Goal: Information Seeking & Learning: Learn about a topic

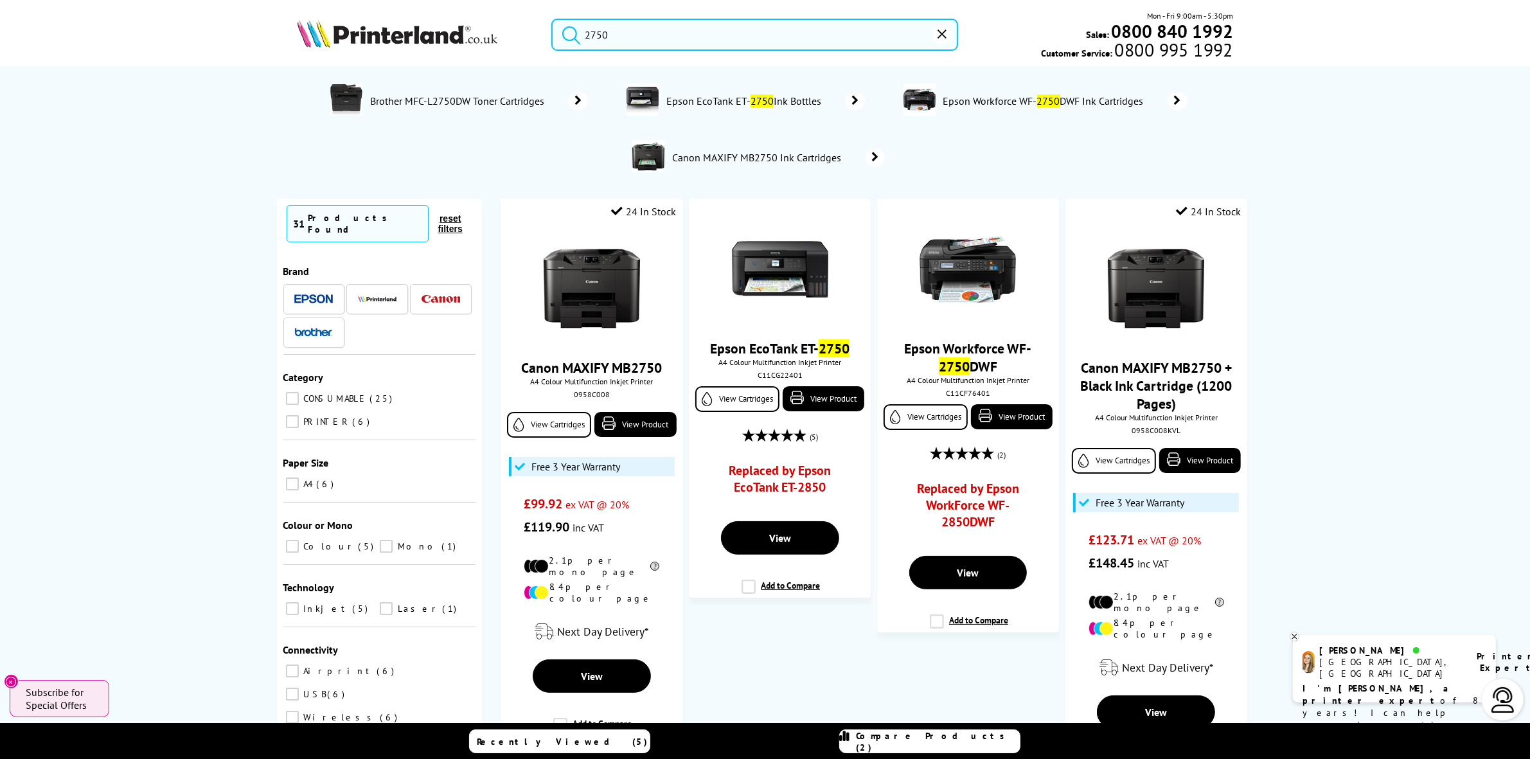
click at [691, 19] on input "2750" at bounding box center [754, 35] width 406 height 32
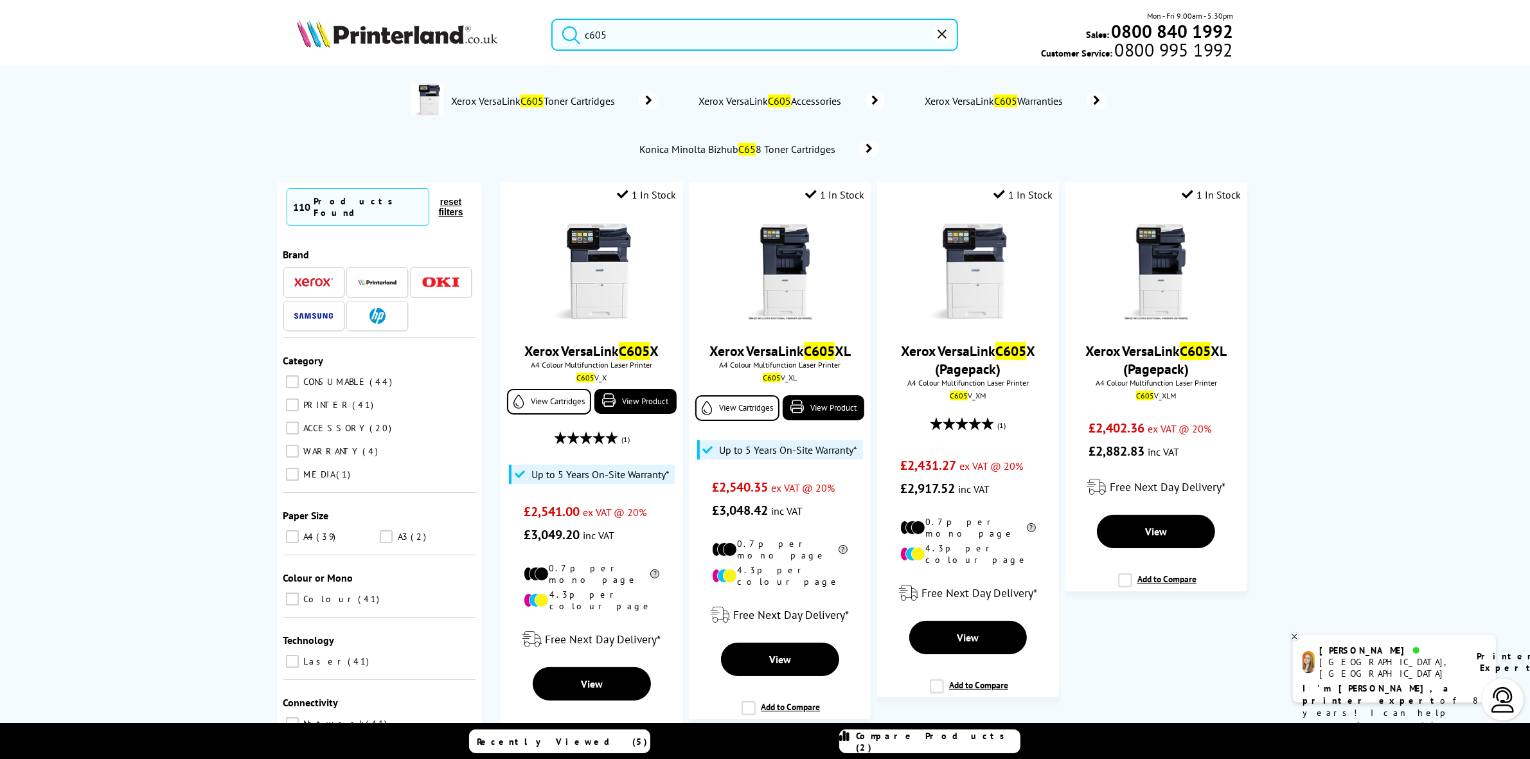
type input "c605"
drag, startPoint x: 939, startPoint y: 30, endPoint x: 763, endPoint y: 73, distance: 181.1
click at [939, 30] on icon "reset" at bounding box center [941, 34] width 9 height 9
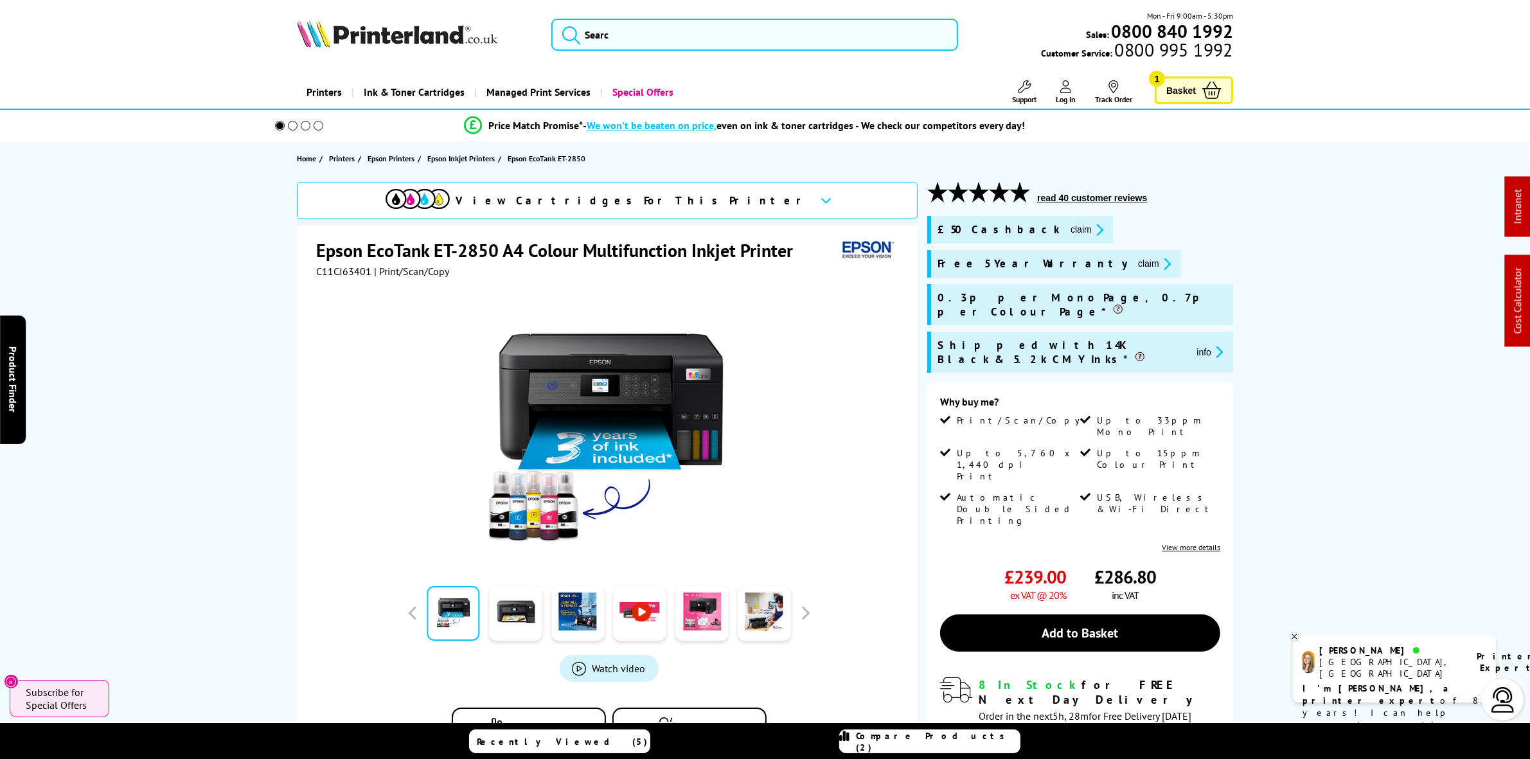
click at [409, 39] on img at bounding box center [397, 33] width 200 height 28
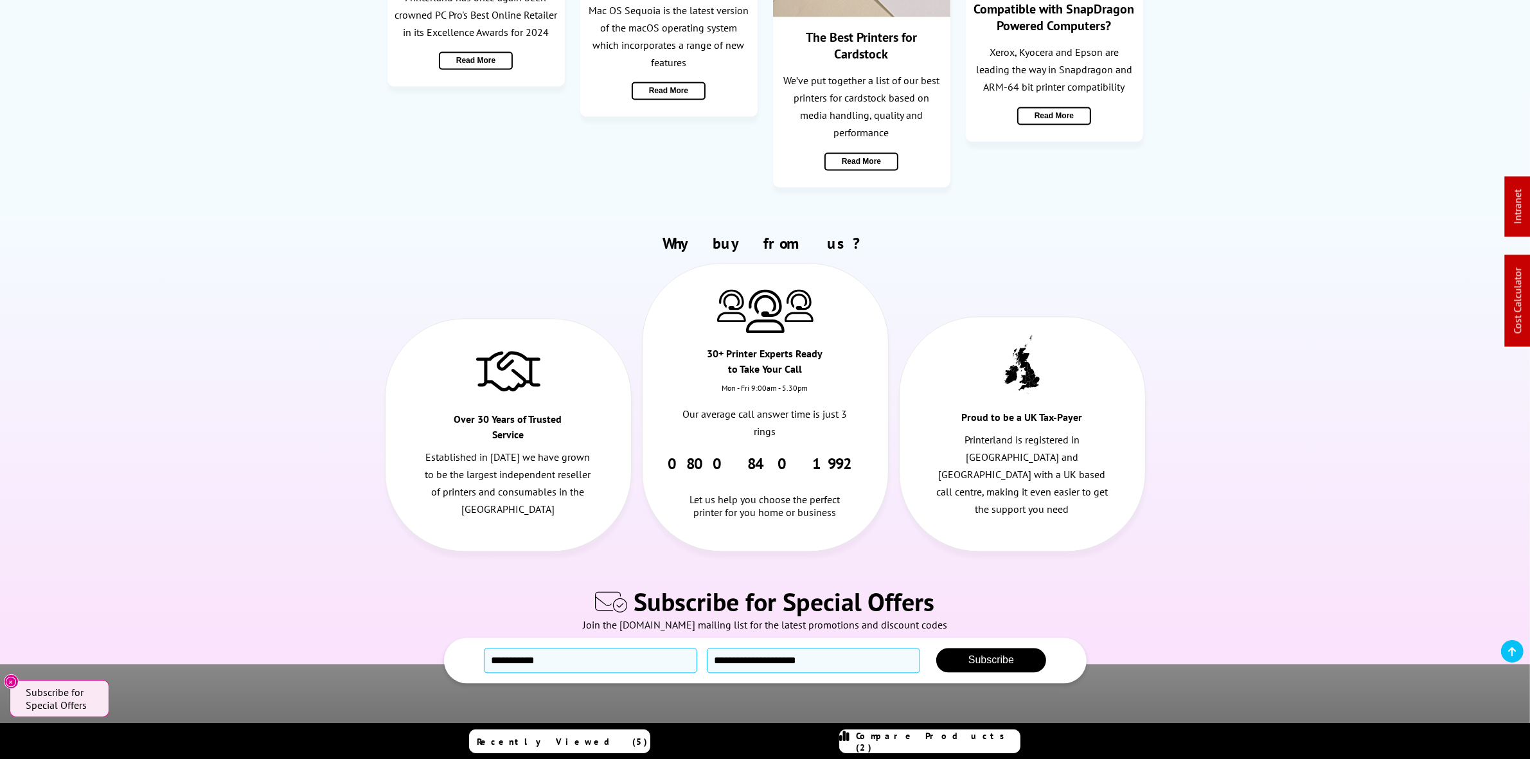
scroll to position [3233, 0]
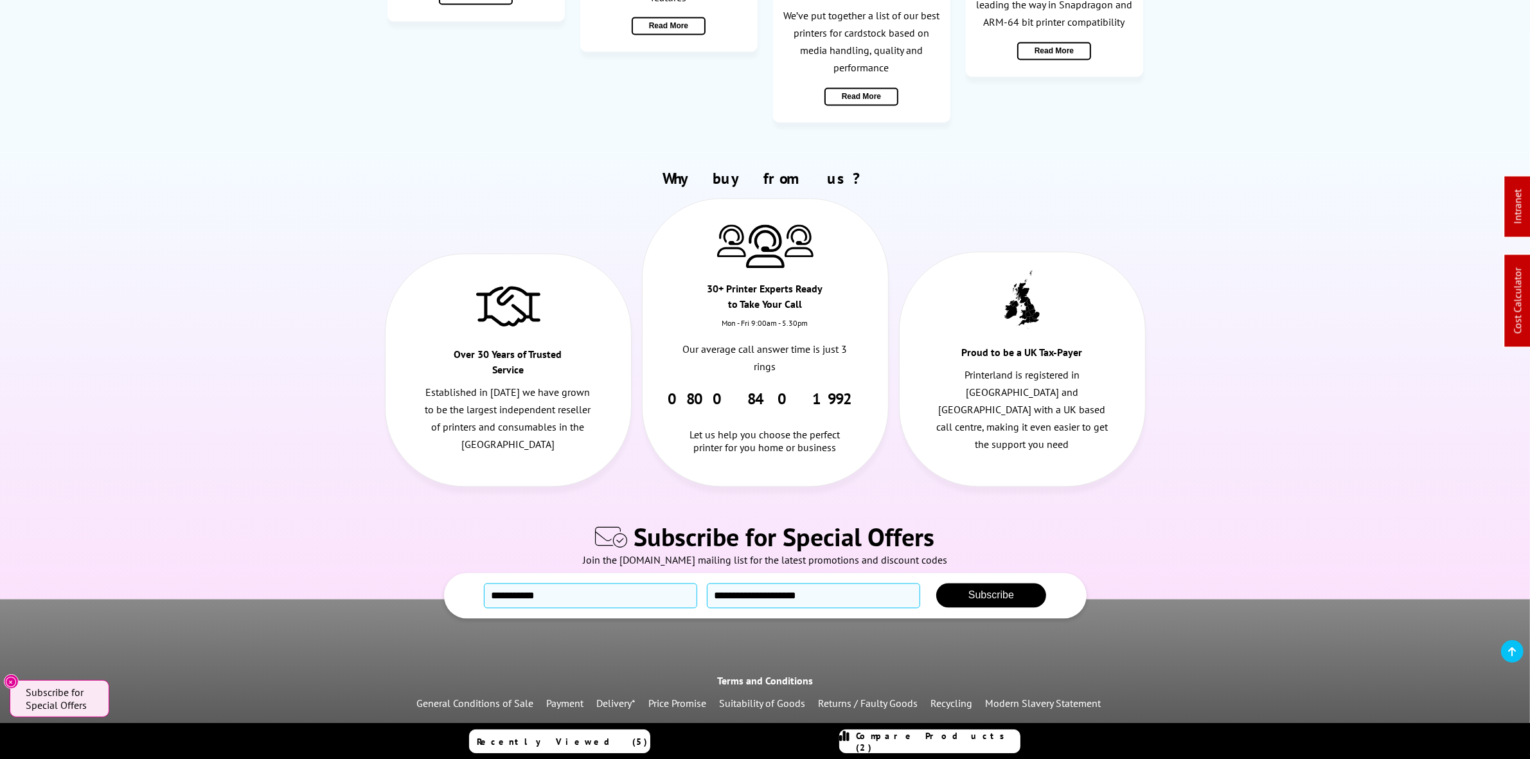
click at [964, 696] on link "Recycling" at bounding box center [951, 702] width 42 height 13
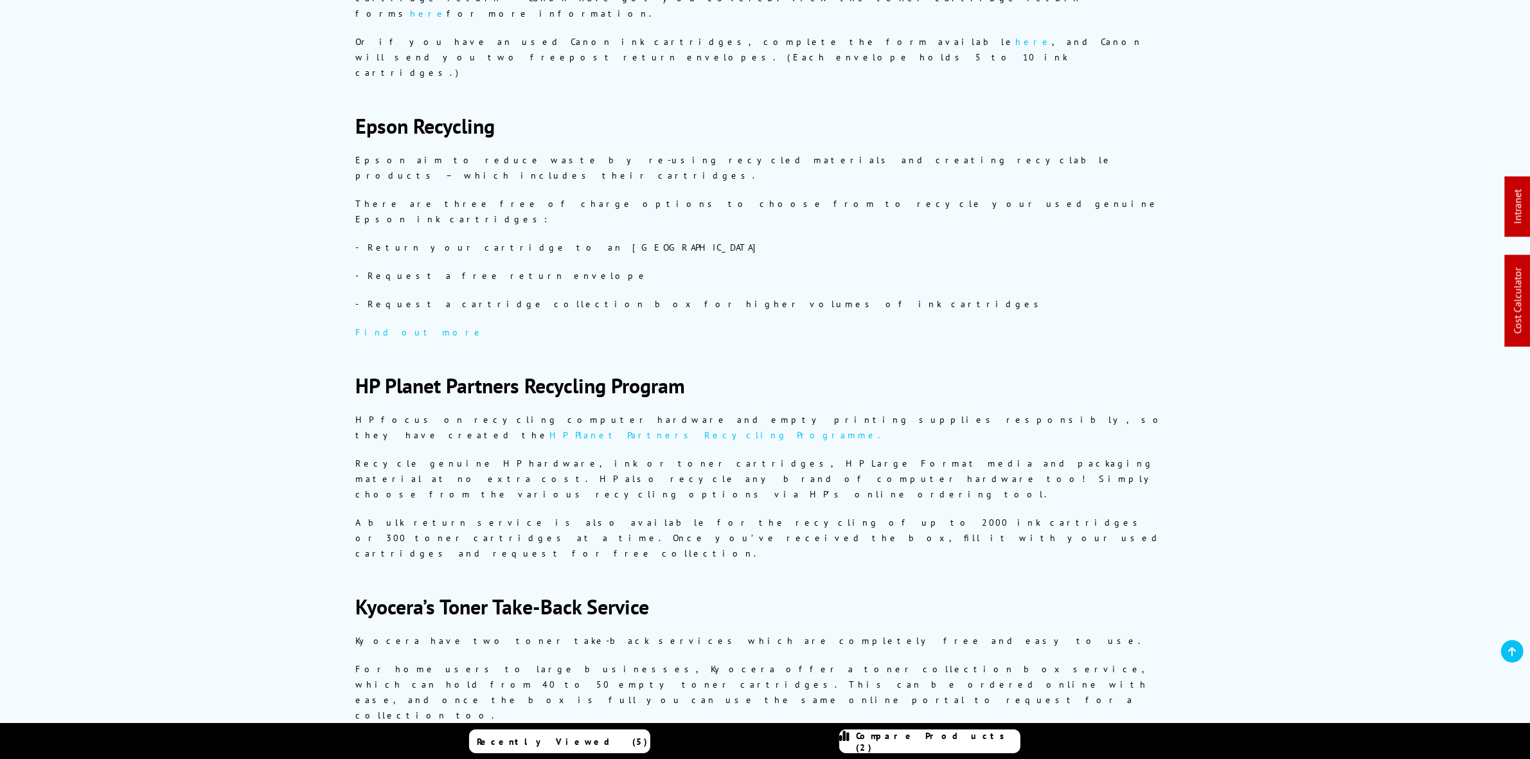
scroll to position [1606, 0]
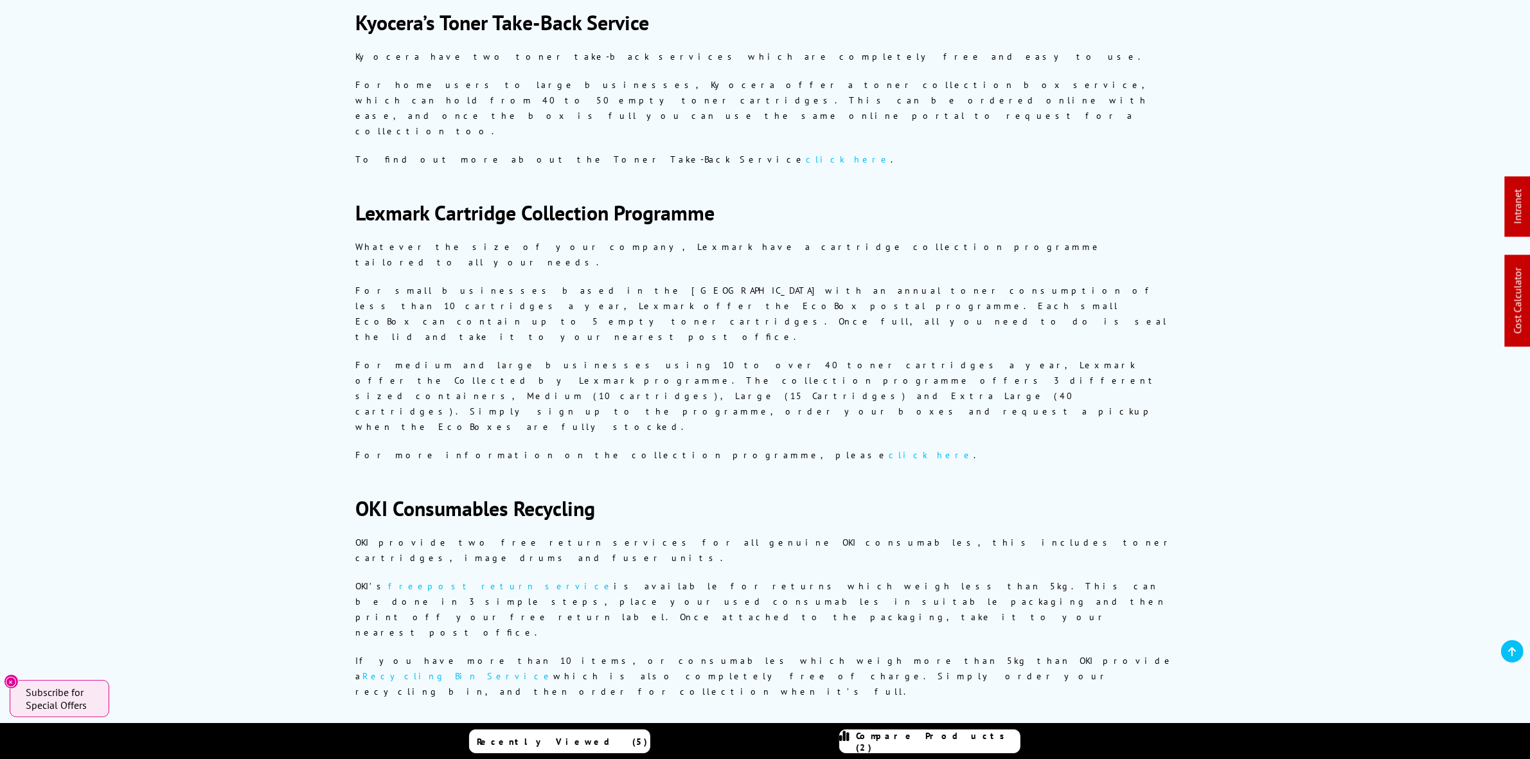
drag, startPoint x: 486, startPoint y: 429, endPoint x: 357, endPoint y: 306, distance: 178.6
copy div "Xerox Green World Alliance The Xerox Green World Alliance recycling programme a…"
